Goal: Information Seeking & Learning: Learn about a topic

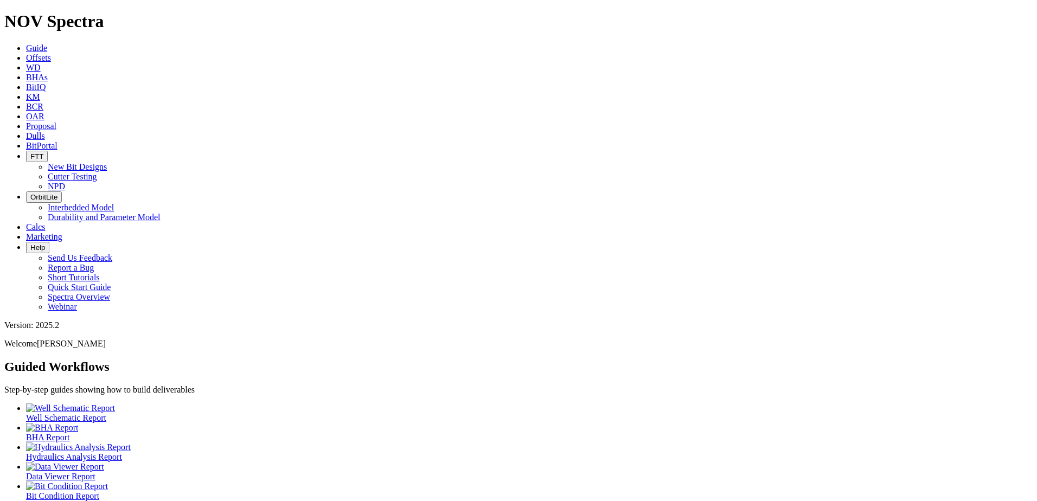
drag, startPoint x: 452, startPoint y: 11, endPoint x: 499, endPoint y: 24, distance: 48.8
click at [26, 131] on icon at bounding box center [26, 135] width 0 height 9
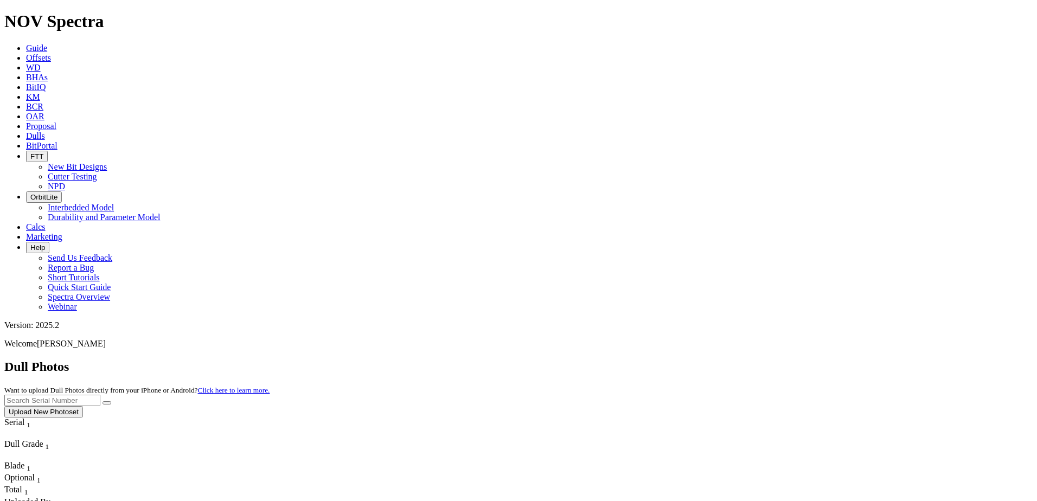
click at [83, 406] on button "Upload New Photoset" at bounding box center [43, 411] width 79 height 11
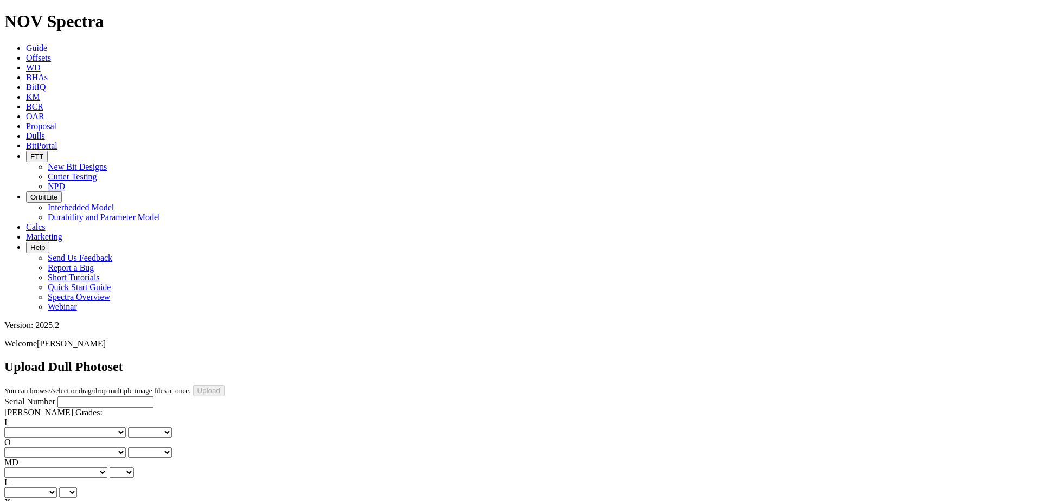
type input "C:\fakepath\IMG_4381.jpg"
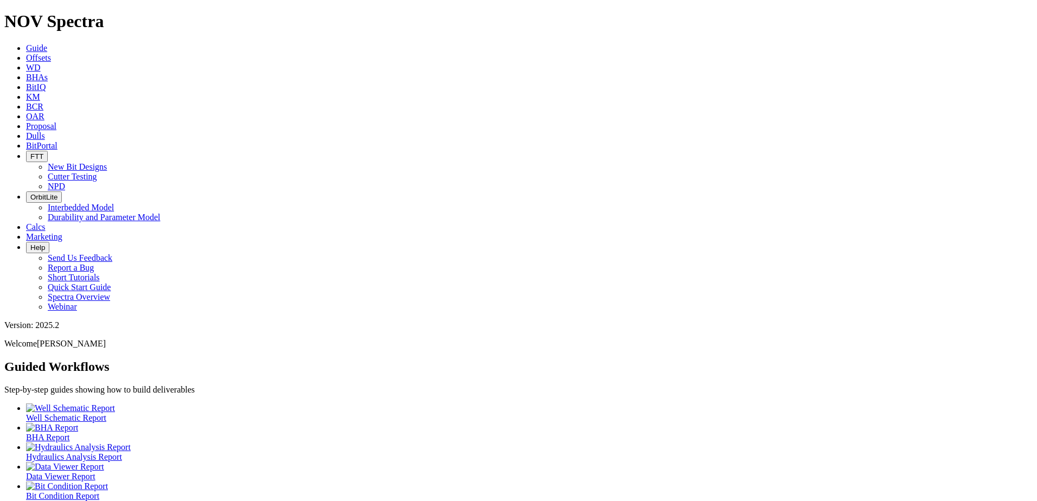
click at [51, 53] on span "Offsets" at bounding box center [38, 57] width 25 height 9
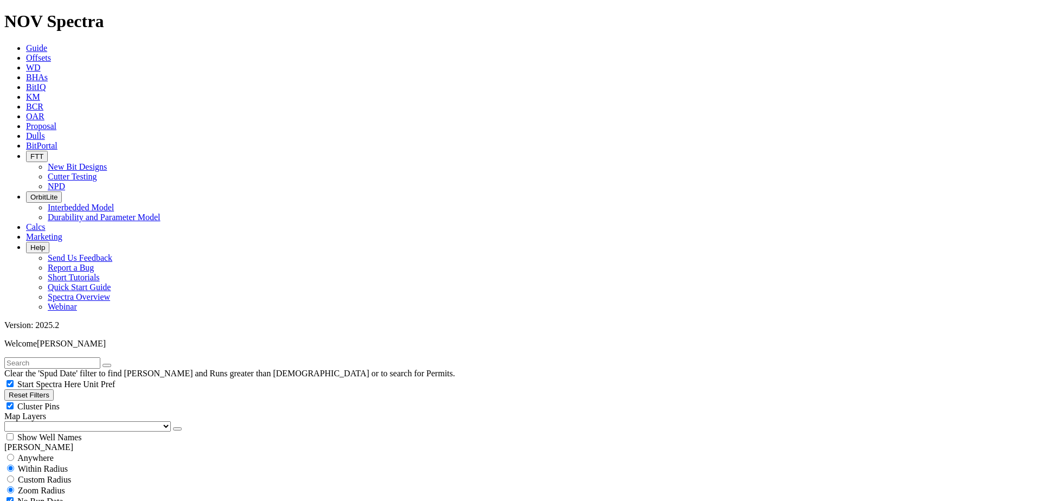
type input "8/25/18"
drag, startPoint x: 119, startPoint y: 46, endPoint x: 121, endPoint y: 51, distance: 5.8
click at [100, 357] on input "text" at bounding box center [52, 362] width 96 height 11
type input "gentry"
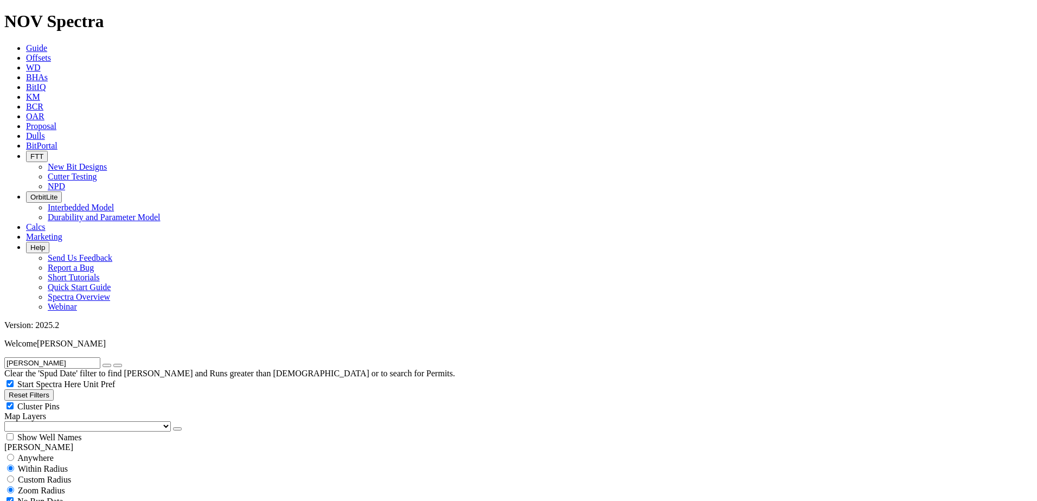
click at [113, 364] on button "submit" at bounding box center [117, 365] width 9 height 3
click at [85, 357] on div "gentry Clear the 'Spud Date' filter to find Wells and Runs greater than 2 years…" at bounding box center [518, 367] width 1028 height 21
click at [87, 357] on input "gentry" at bounding box center [52, 362] width 96 height 11
click at [113, 364] on button "submit" at bounding box center [117, 365] width 9 height 3
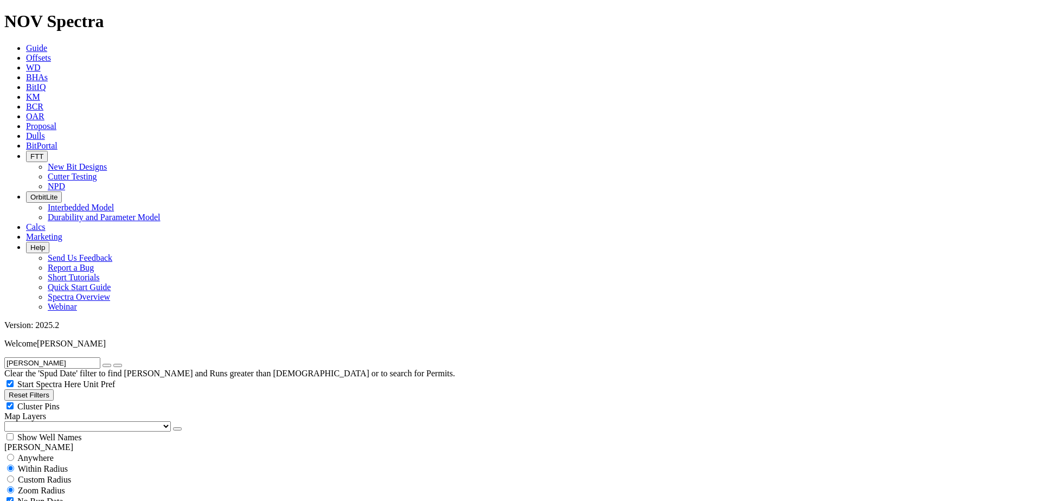
click at [107, 366] on icon "button" at bounding box center [107, 366] width 0 height 0
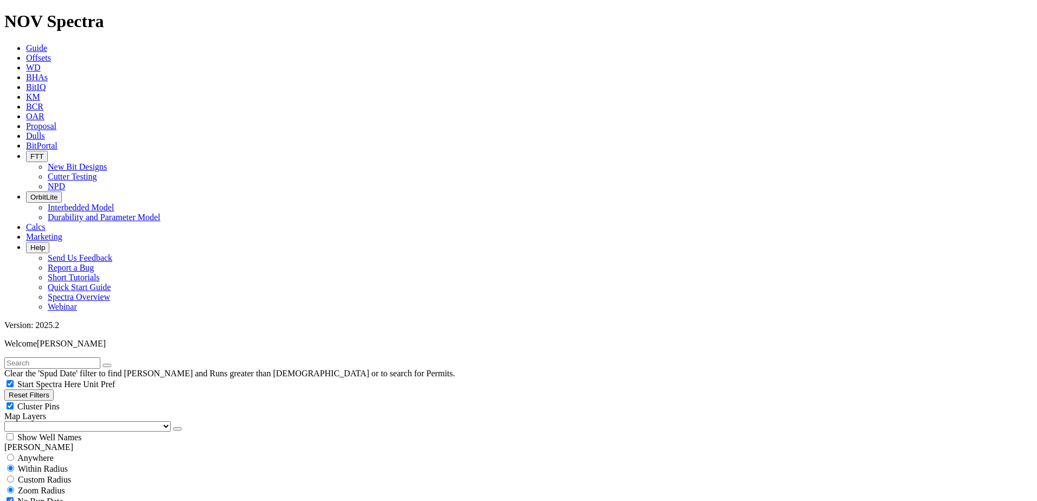
select select "12.25"
checkbox input "false"
select select "? number:12.25 ?"
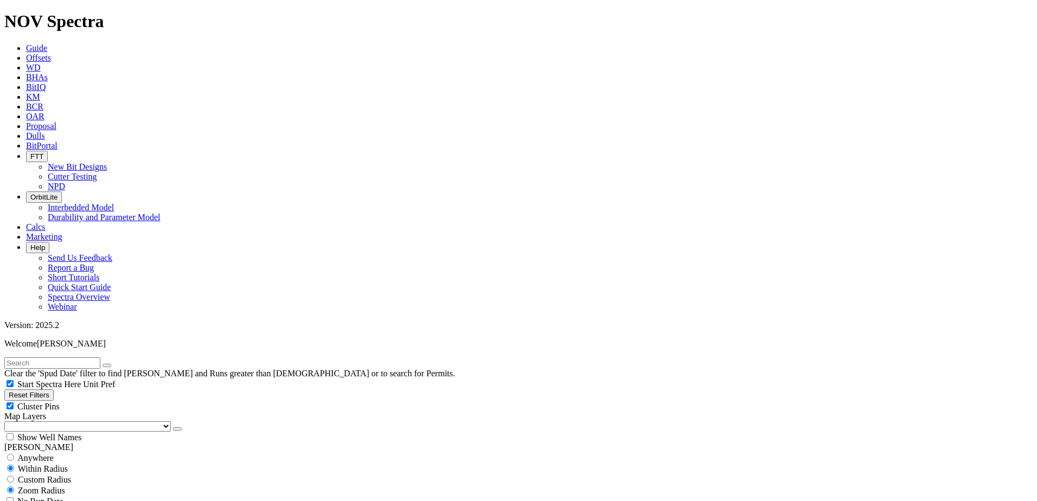
scroll to position [542, 0]
type input "2498"
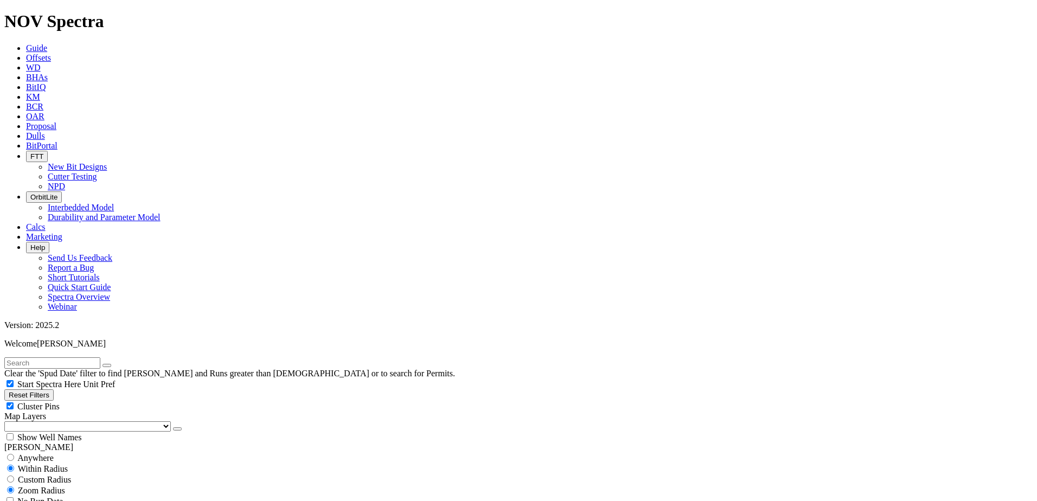
type input "7500"
